Goal: Communication & Community: Answer question/provide support

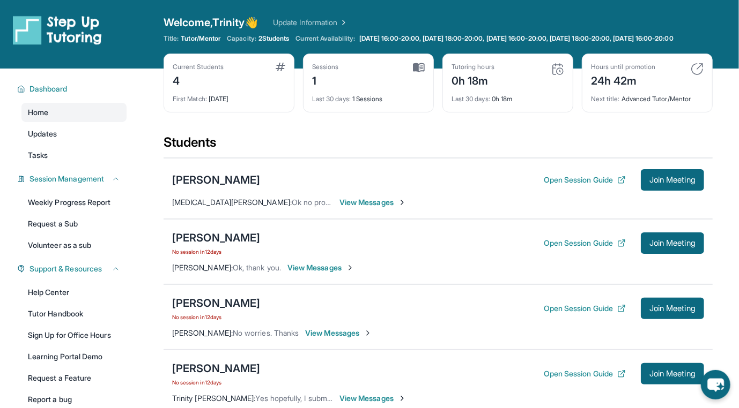
click at [294, 273] on span "View Messages" at bounding box center [320, 268] width 67 height 11
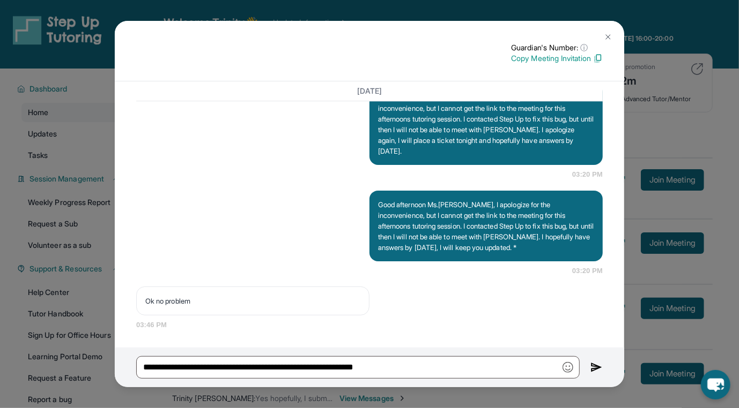
scroll to position [1742, 0]
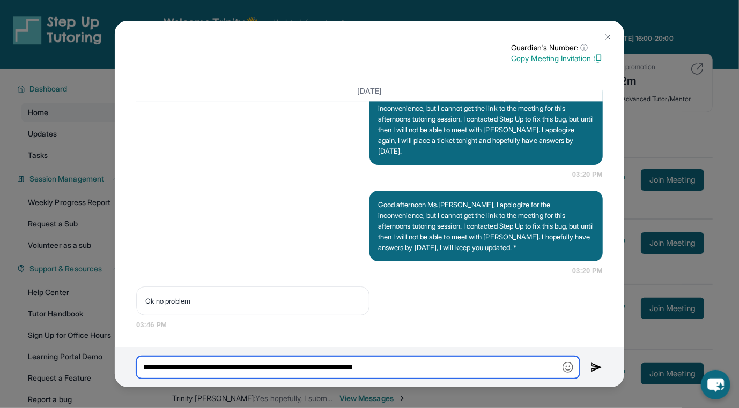
drag, startPoint x: 456, startPoint y: 370, endPoint x: 39, endPoint y: 371, distance: 416.5
click at [39, 371] on div "Guardian's Number: ⓘ This isn't the guardian's real number — it's a private for…" at bounding box center [369, 204] width 739 height 408
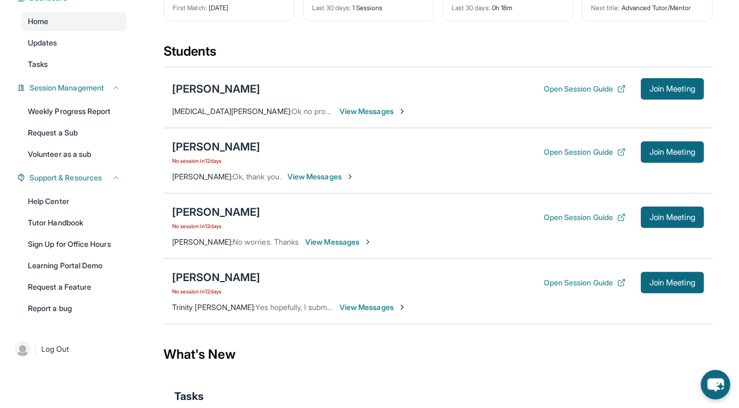
scroll to position [51, 0]
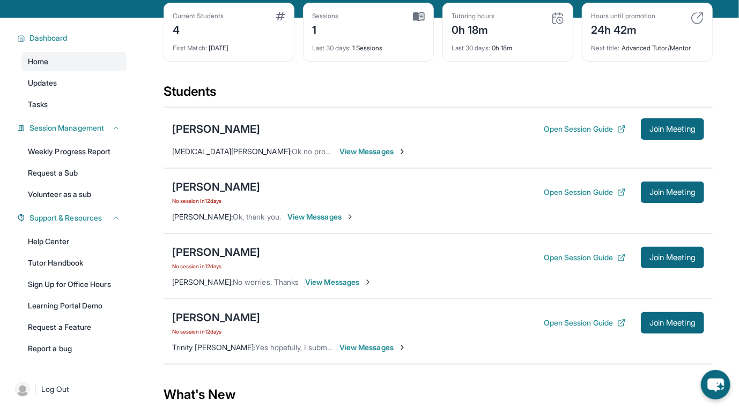
click at [339, 157] on span "View Messages" at bounding box center [372, 151] width 67 height 11
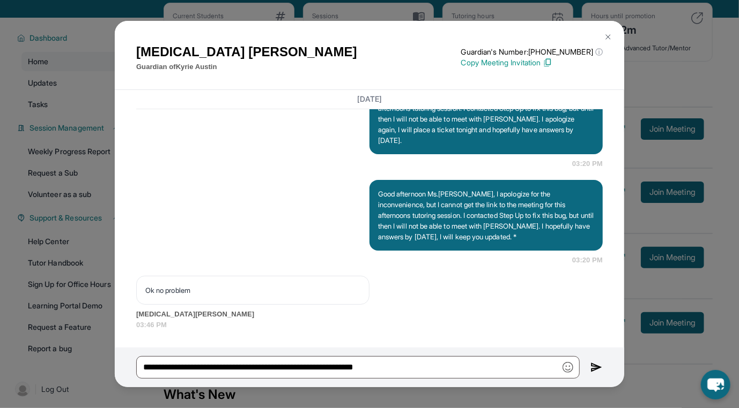
scroll to position [1759, 0]
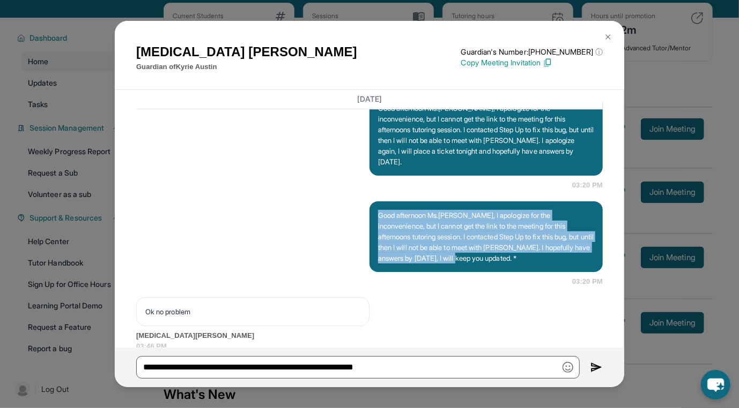
drag, startPoint x: 375, startPoint y: 247, endPoint x: 482, endPoint y: 306, distance: 122.1
click at [482, 287] on div "Good afternoon Ms.[PERSON_NAME], I apologize for the inconvenience, but I canno…" at bounding box center [369, 245] width 466 height 86
copy p "Good afternoon Ms.[PERSON_NAME], I apologize for the inconvenience, but I canno…"
click at [609, 37] on img at bounding box center [608, 37] width 9 height 9
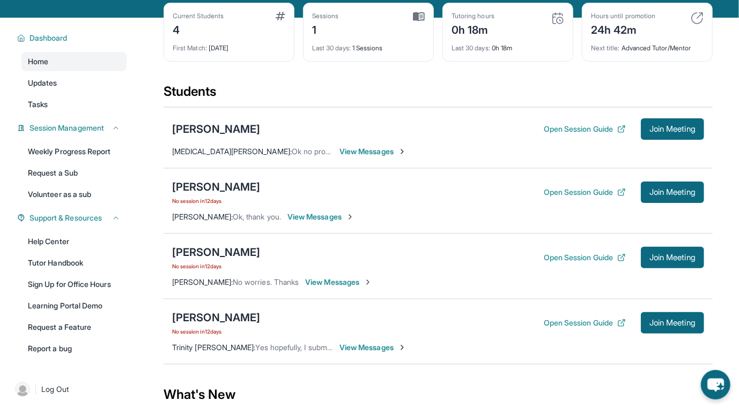
click at [348, 221] on img at bounding box center [350, 217] width 9 height 9
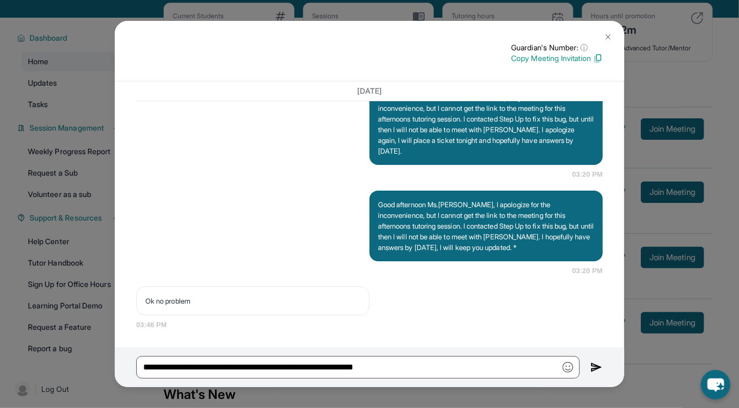
scroll to position [1742, 0]
click at [601, 38] on button at bounding box center [607, 36] width 21 height 21
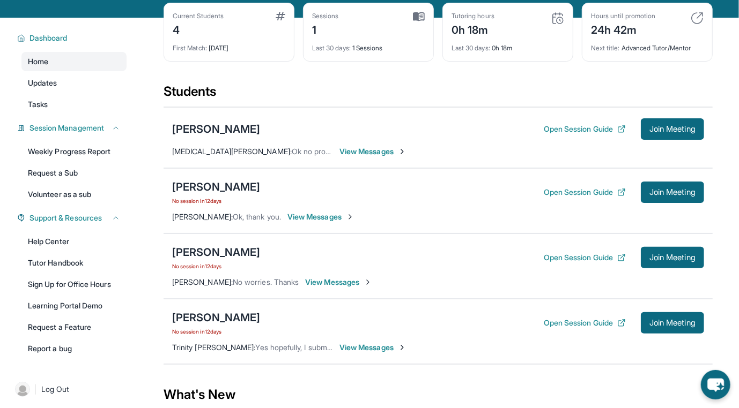
click at [333, 222] on span "View Messages" at bounding box center [320, 217] width 67 height 11
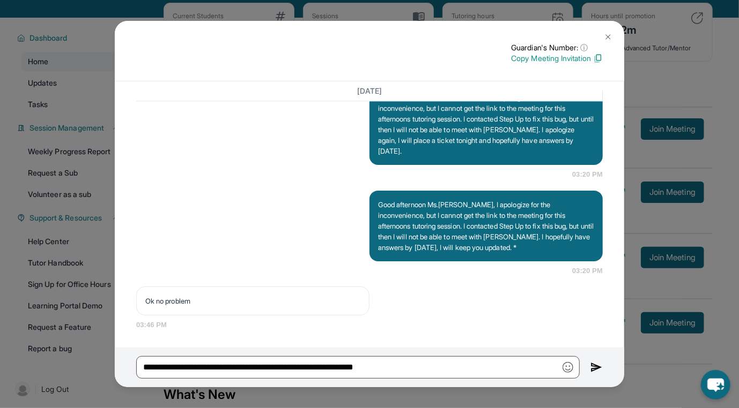
click at [601, 34] on button at bounding box center [607, 36] width 21 height 21
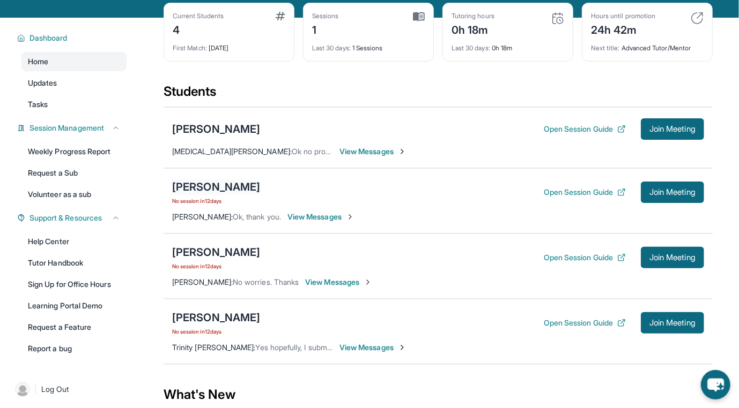
click at [207, 195] on div "[PERSON_NAME]" at bounding box center [216, 187] width 88 height 15
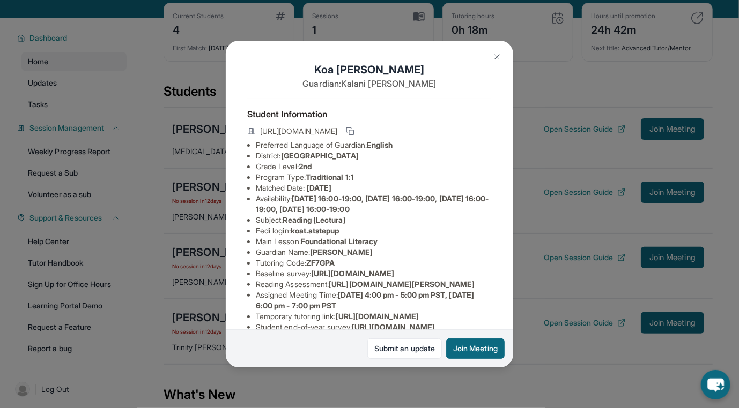
drag, startPoint x: 404, startPoint y: 138, endPoint x: 374, endPoint y: 140, distance: 29.6
click at [337, 137] on span "[URL][DOMAIN_NAME]" at bounding box center [298, 131] width 77 height 11
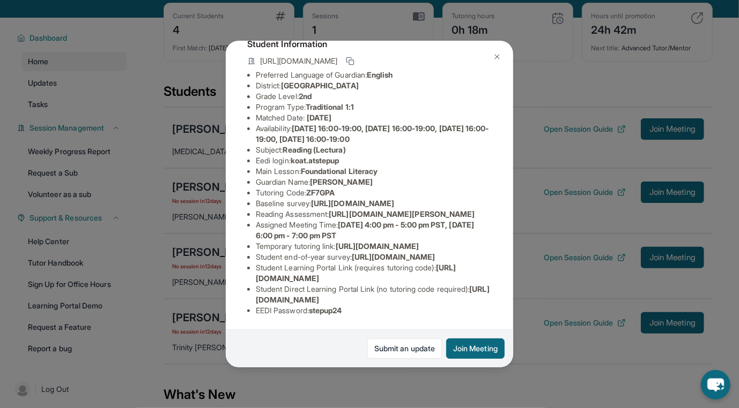
scroll to position [204, 0]
